Goal: Task Accomplishment & Management: Manage account settings

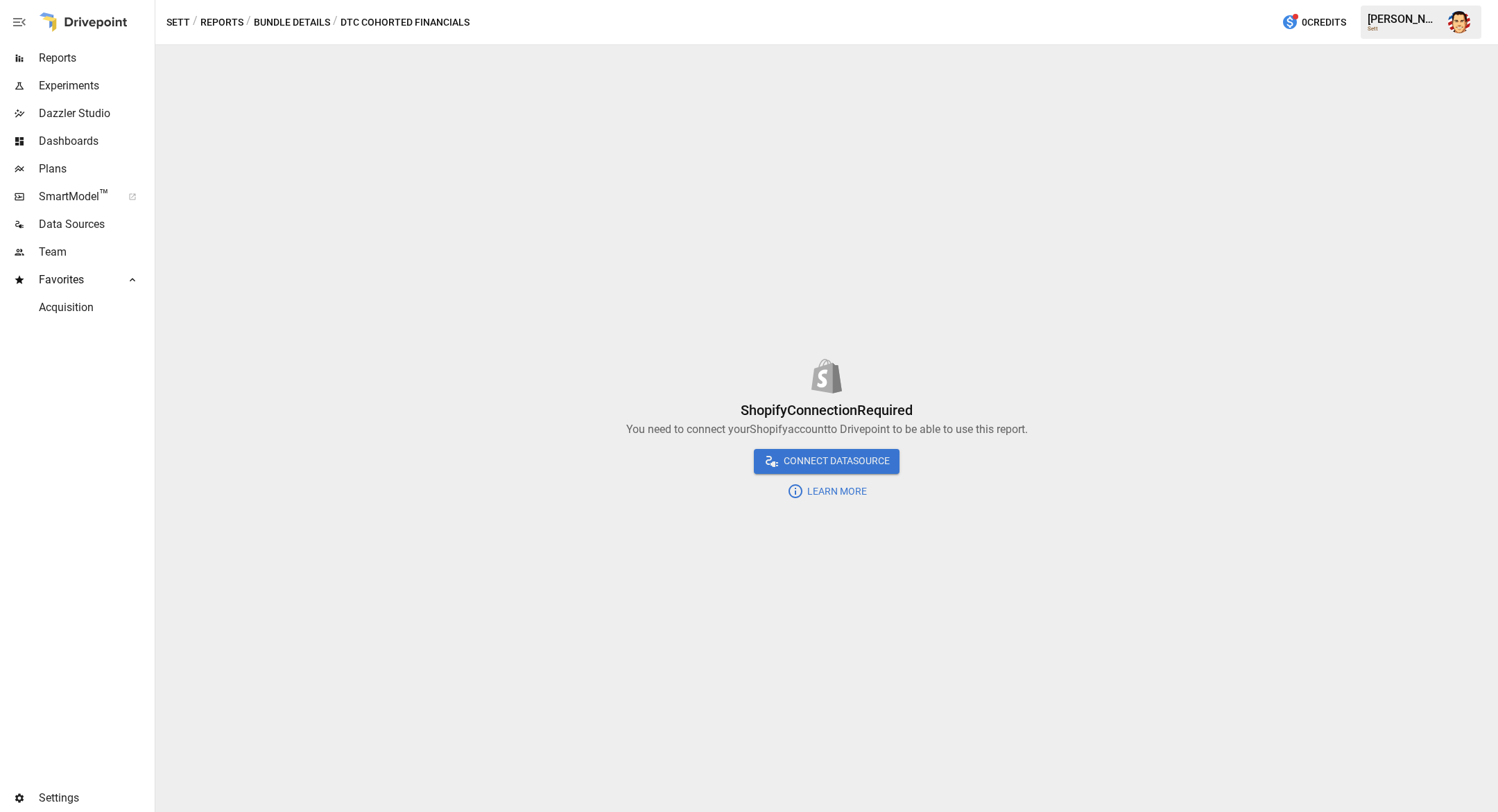
click at [629, 467] on div "Connect DataSource" at bounding box center [826, 461] width 1342 height 25
click at [567, 547] on div "Shopify Connection Required You need to connect your Shopify account to Drivepo…" at bounding box center [826, 428] width 1342 height 767
click at [624, 576] on div "Shopify Connection Required You need to connect your Shopify account to Drivepo…" at bounding box center [826, 428] width 1342 height 767
click at [457, 386] on div at bounding box center [826, 376] width 1342 height 46
click at [51, 204] on span "SmartModel ™" at bounding box center [75, 197] width 74 height 17
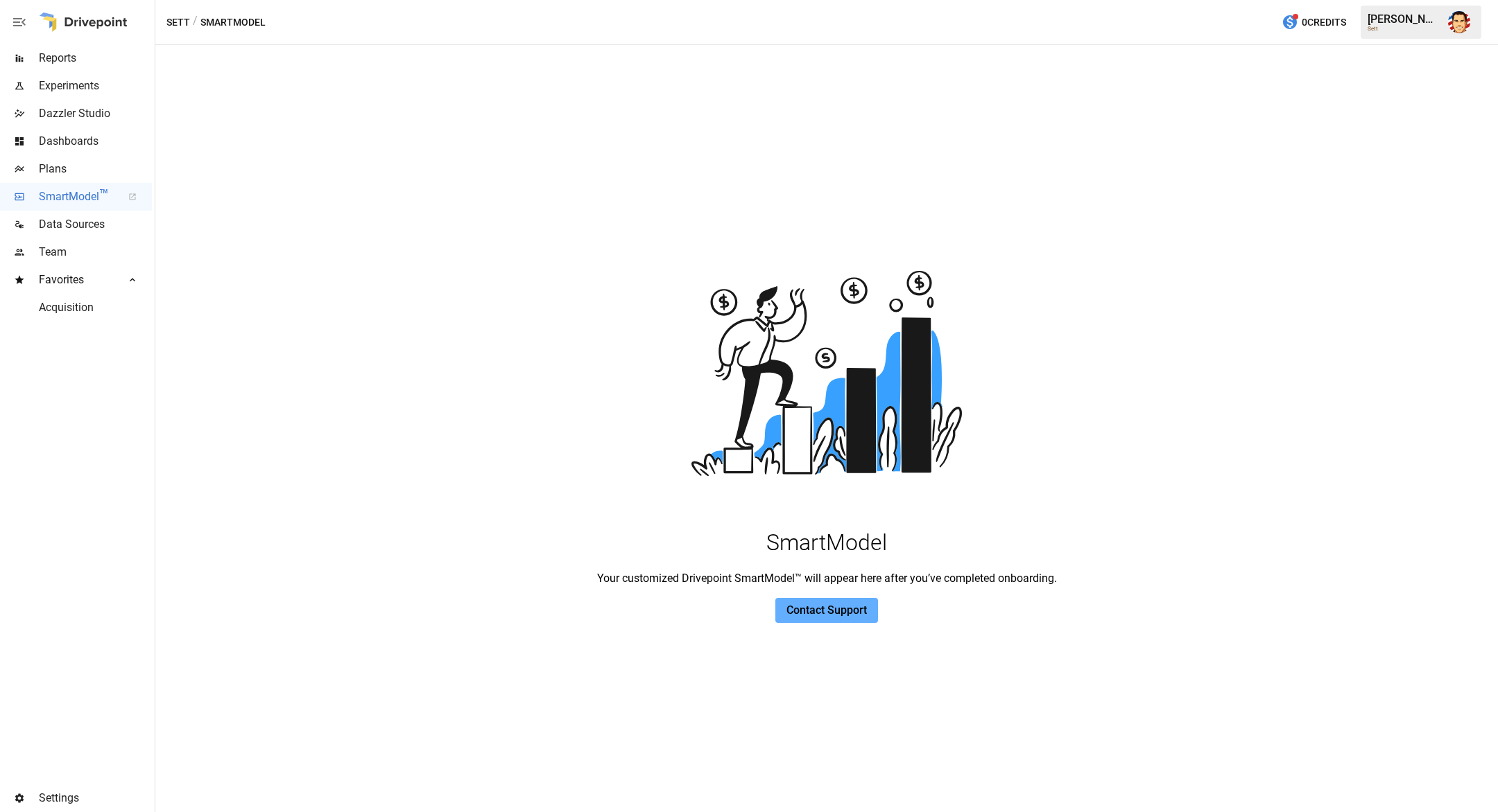
click at [328, 301] on div "SmartModel Your customized Drivepoint SmartModel™ will appear here after you’ve…" at bounding box center [826, 410] width 1342 height 352
click at [70, 222] on span "Data Sources" at bounding box center [95, 224] width 113 height 17
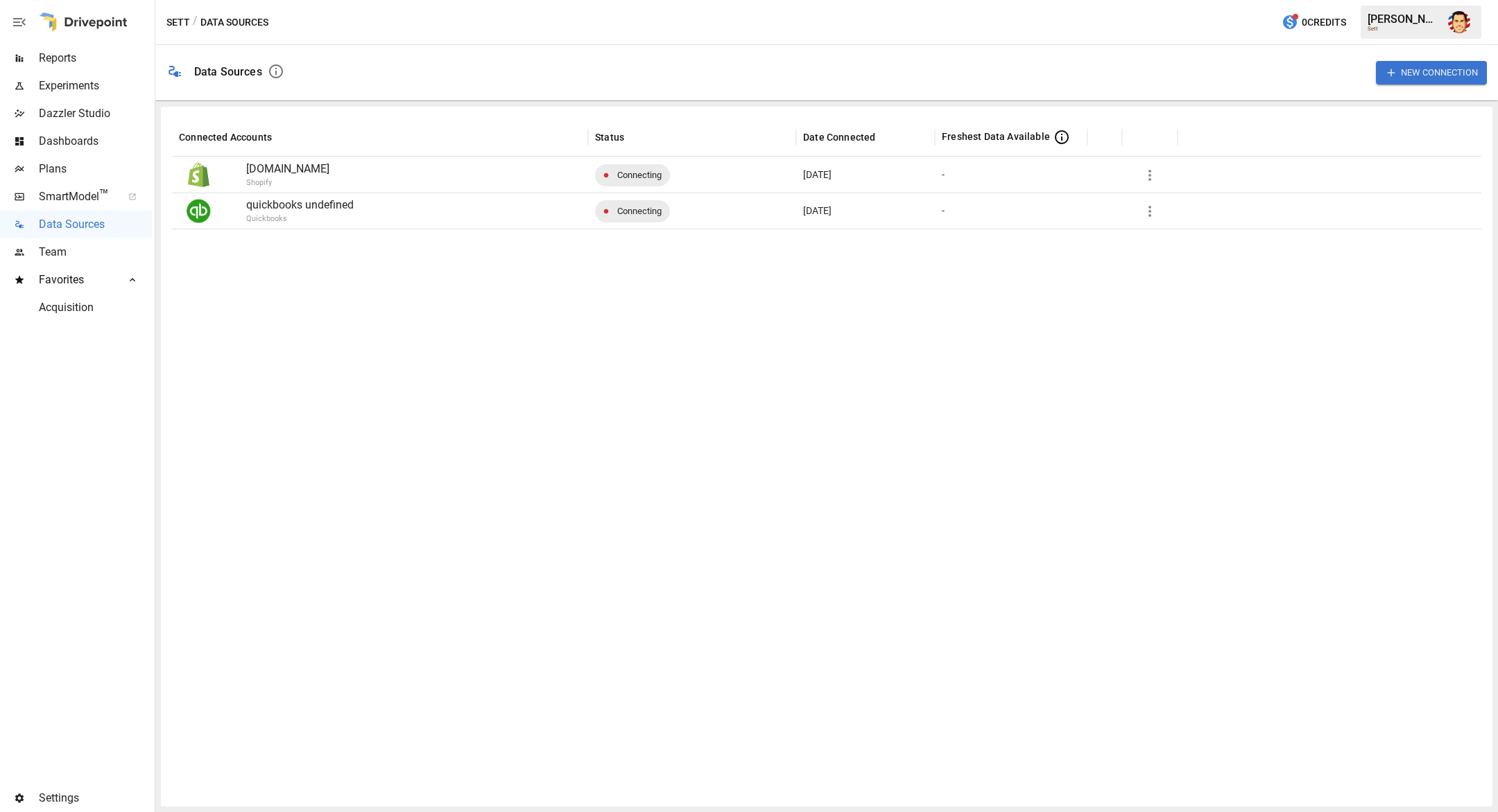
click at [446, 272] on div at bounding box center [826, 513] width 1309 height 567
click at [431, 268] on div at bounding box center [826, 513] width 1309 height 567
drag, startPoint x: 378, startPoint y: 293, endPoint x: 278, endPoint y: 194, distance: 140.7
click at [377, 293] on div at bounding box center [826, 513] width 1309 height 567
click at [517, 165] on p "[DOMAIN_NAME]" at bounding box center [413, 169] width 335 height 17
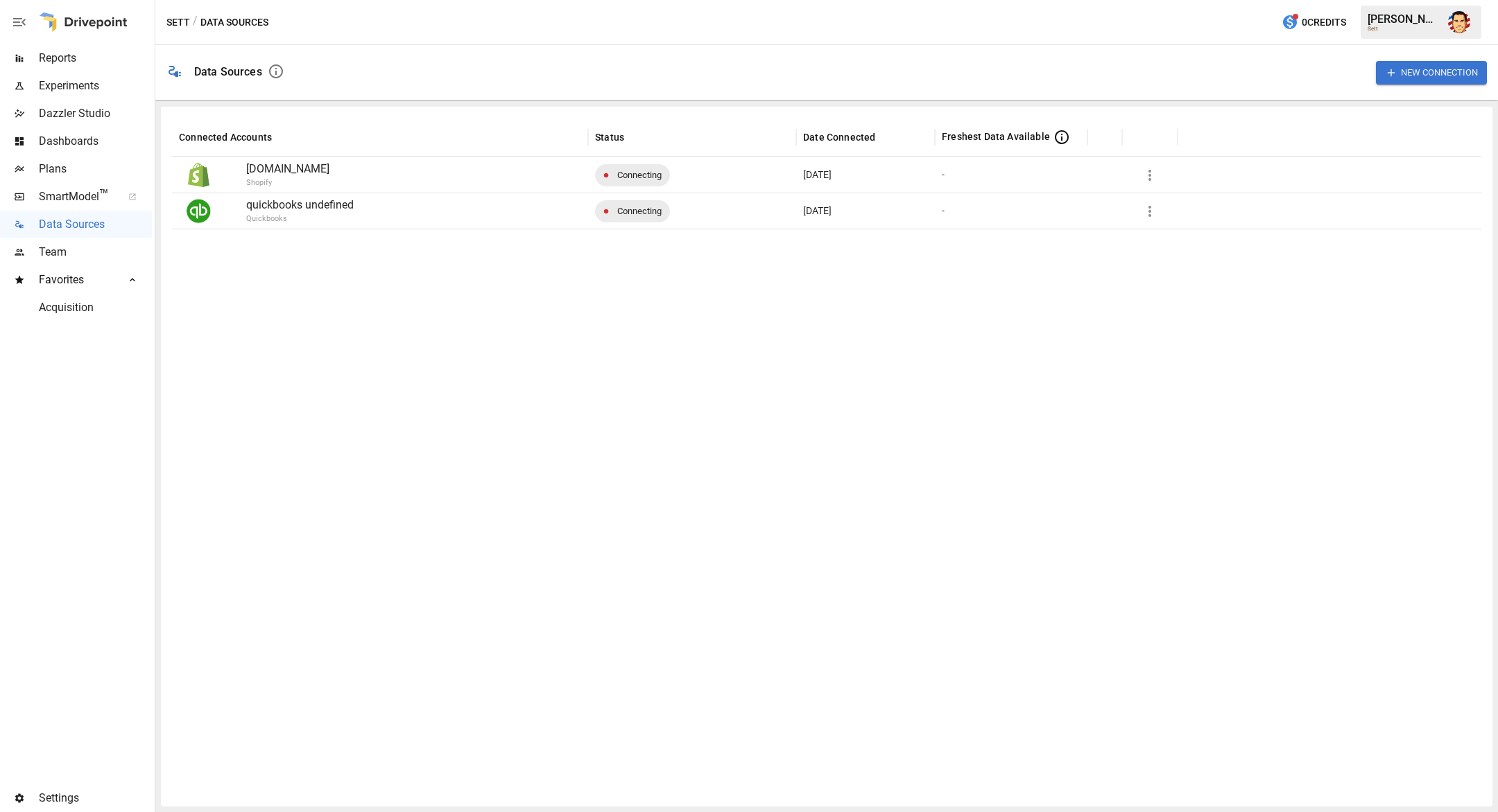
click at [1151, 172] on icon "button" at bounding box center [1150, 176] width 17 height 17
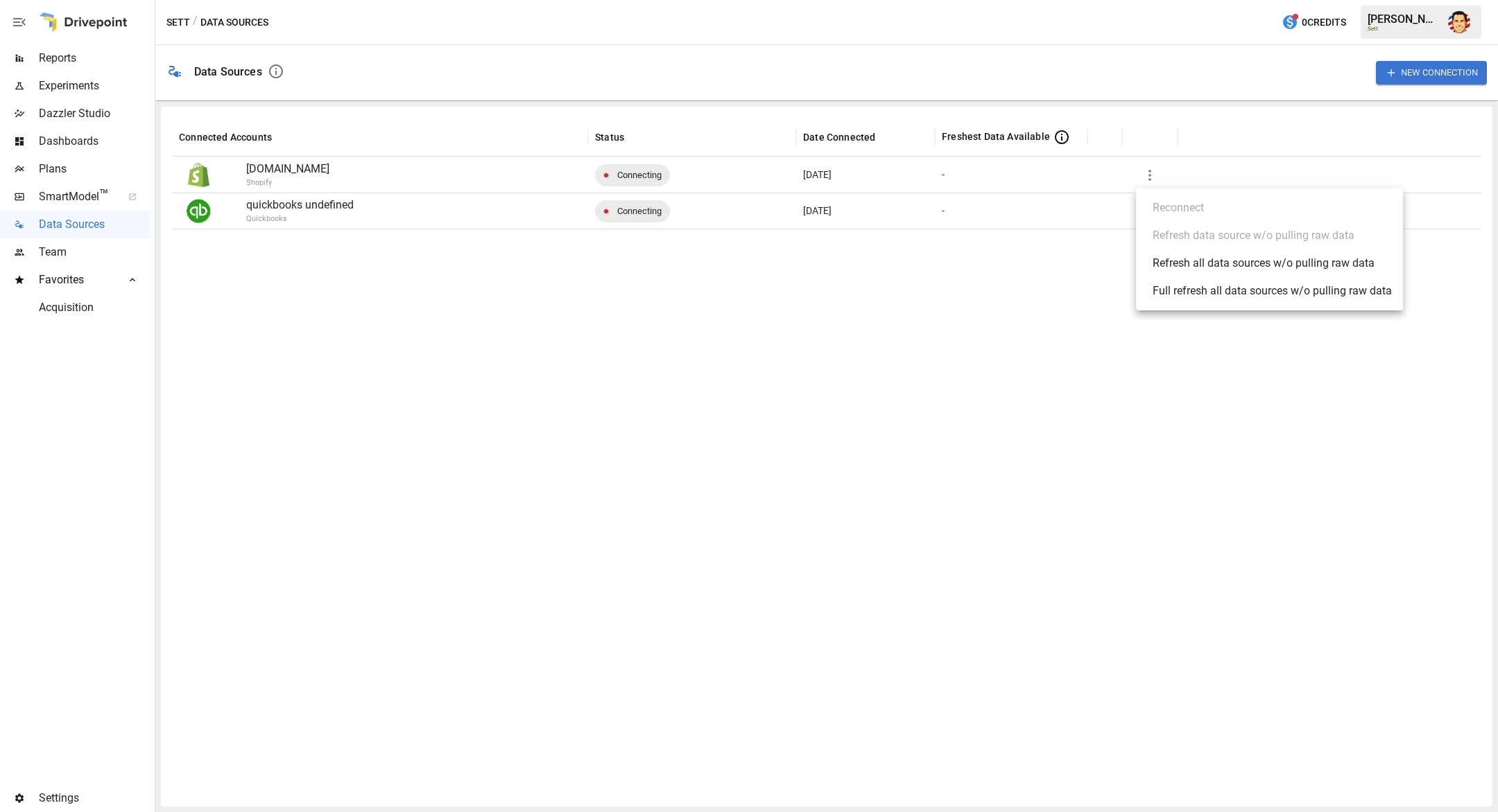
drag, startPoint x: 1162, startPoint y: 423, endPoint x: 980, endPoint y: 388, distance: 185.3
click at [1161, 423] on div at bounding box center [749, 406] width 1498 height 812
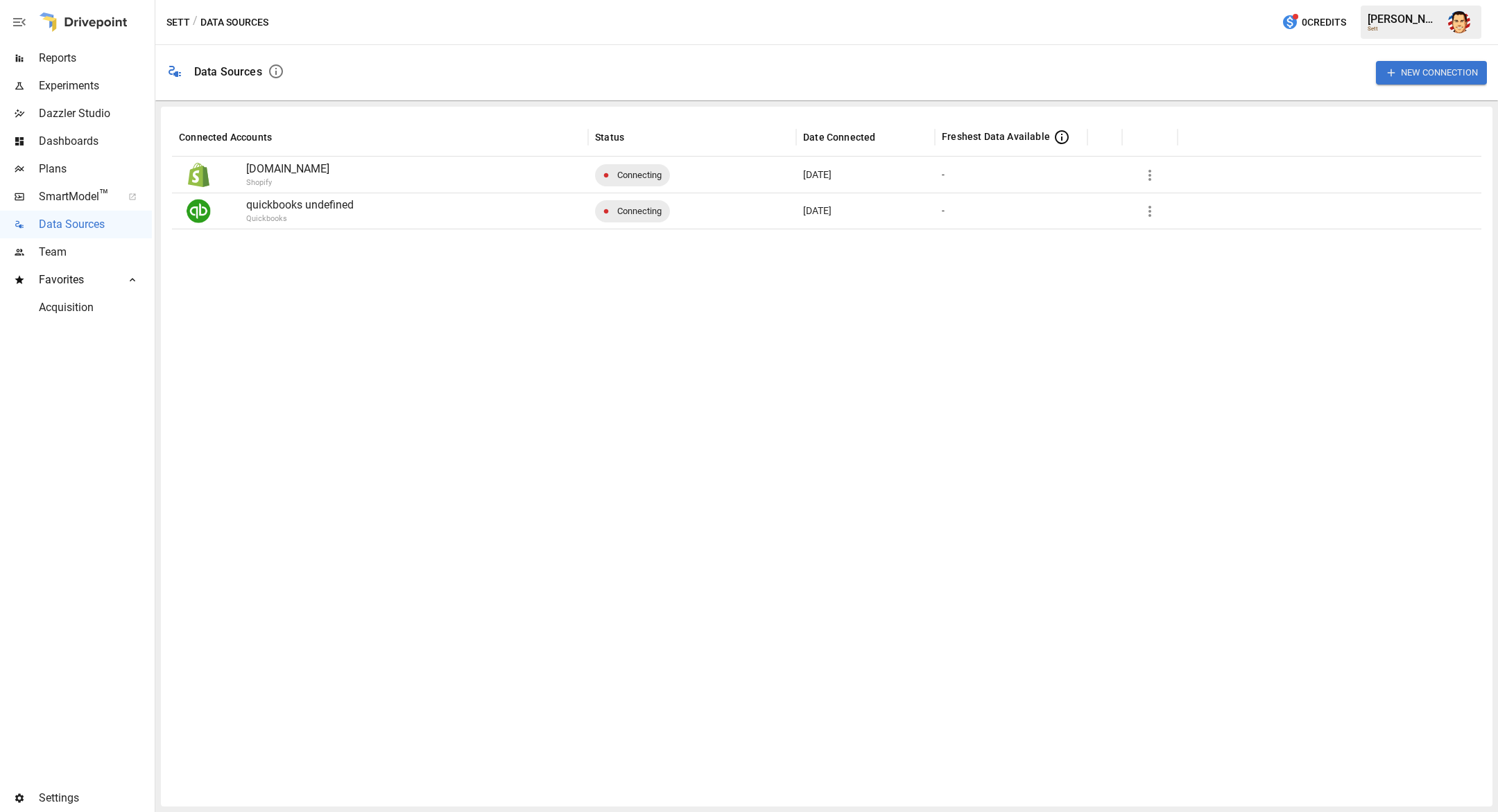
click at [347, 177] on p "Shopify" at bounding box center [451, 183] width 409 height 12
click at [318, 303] on div at bounding box center [826, 513] width 1309 height 567
click at [337, 293] on div at bounding box center [826, 513] width 1309 height 567
click at [394, 298] on div at bounding box center [826, 513] width 1309 height 567
click at [414, 298] on div at bounding box center [826, 513] width 1309 height 567
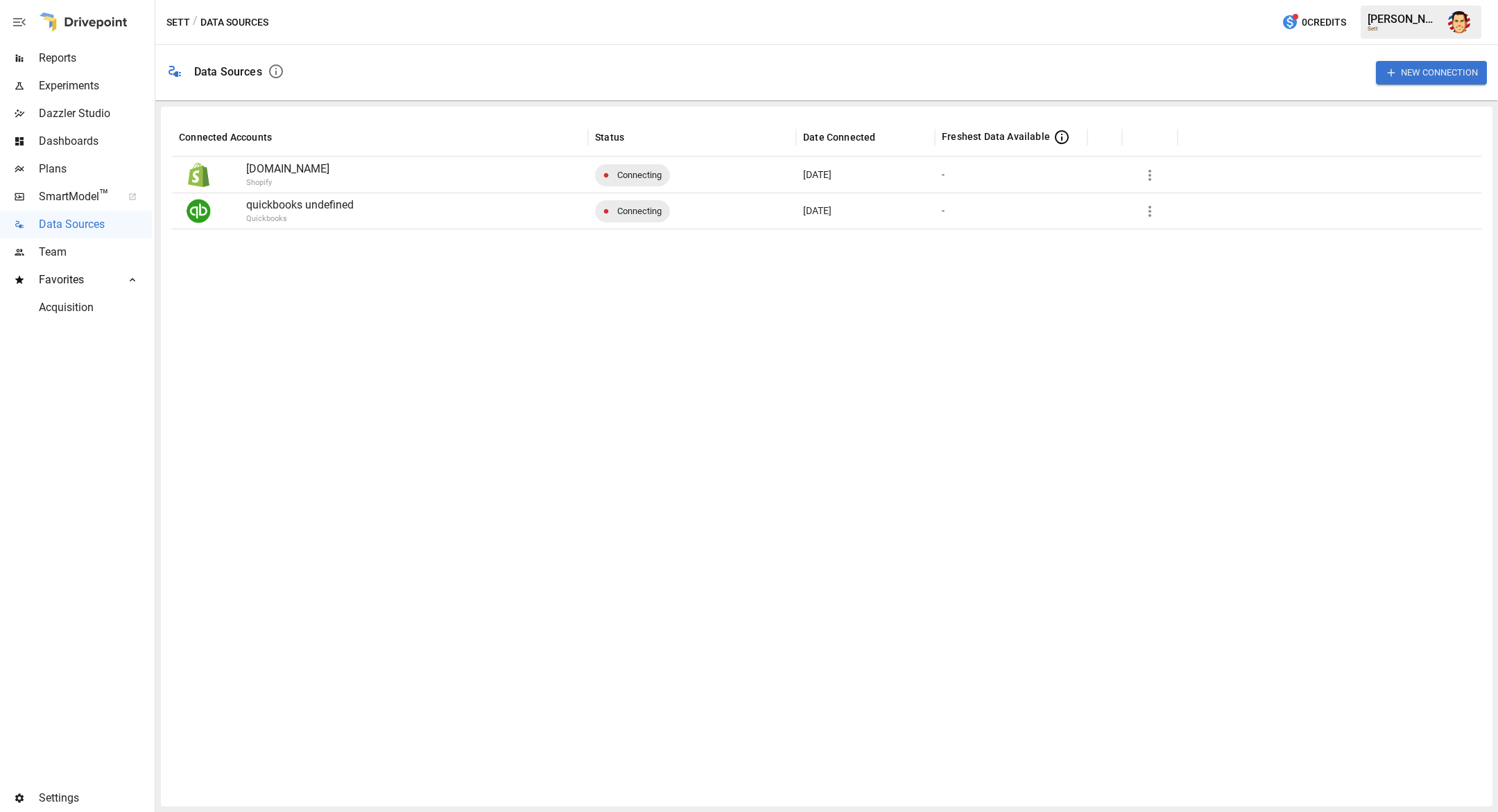
drag, startPoint x: 381, startPoint y: 316, endPoint x: 372, endPoint y: 311, distance: 10.3
click at [381, 316] on div at bounding box center [826, 513] width 1309 height 567
click at [482, 172] on p "[DOMAIN_NAME]" at bounding box center [413, 169] width 335 height 17
click at [1140, 172] on button "button" at bounding box center [1150, 176] width 28 height 28
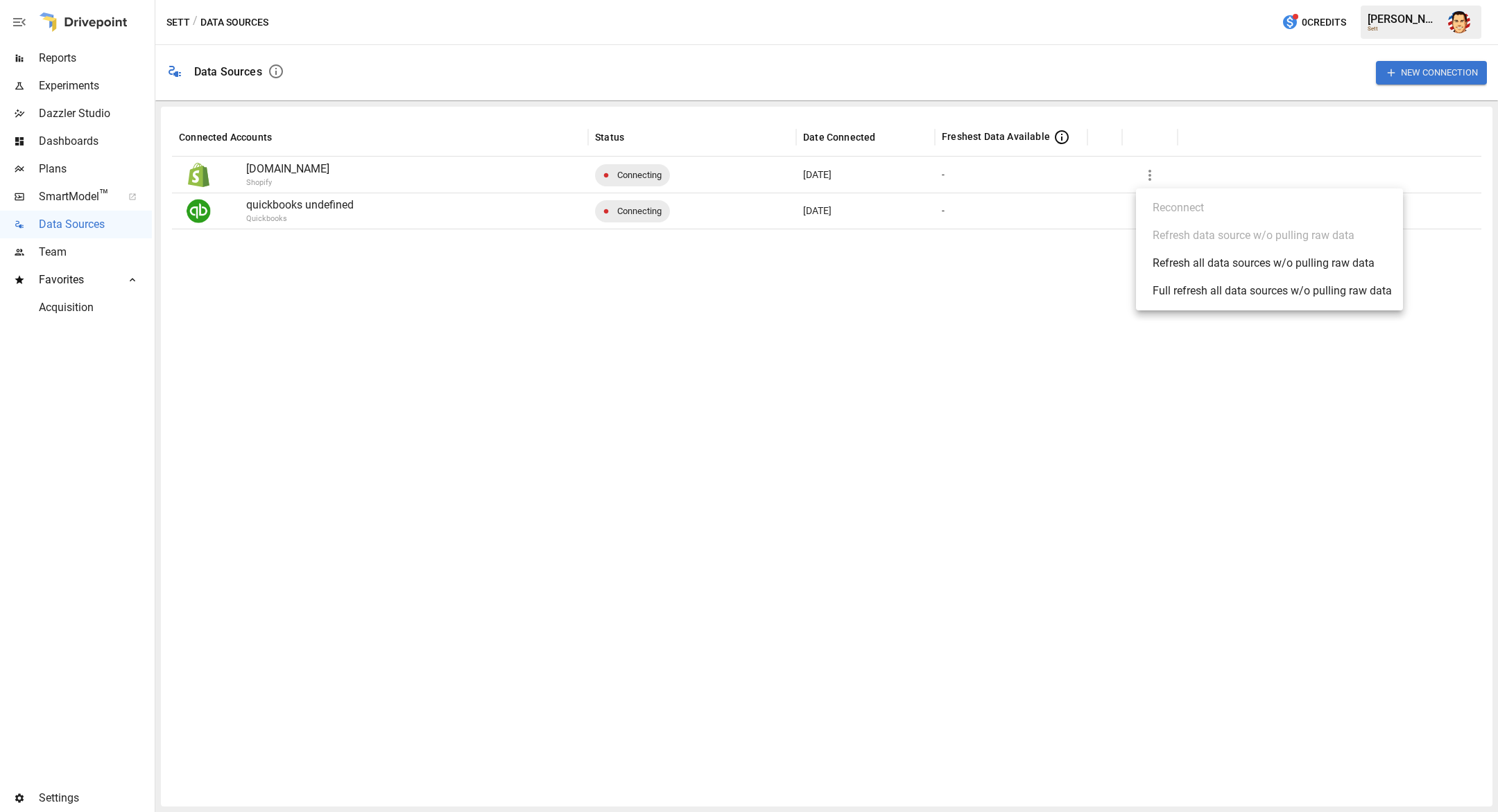
click at [1142, 174] on div at bounding box center [749, 406] width 1498 height 812
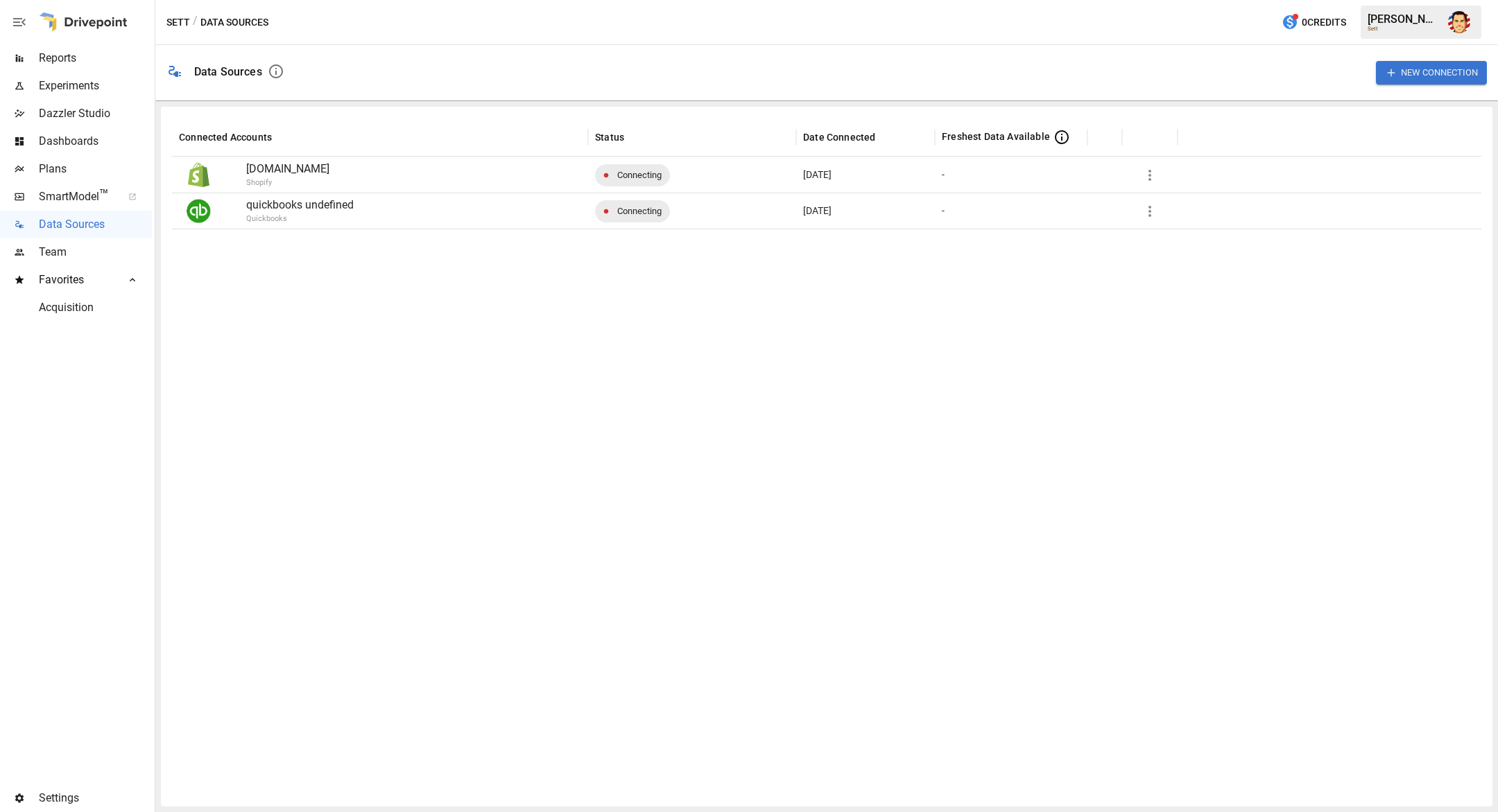
click at [1042, 261] on div at bounding box center [826, 513] width 1309 height 567
